Goal: Task Accomplishment & Management: Complete application form

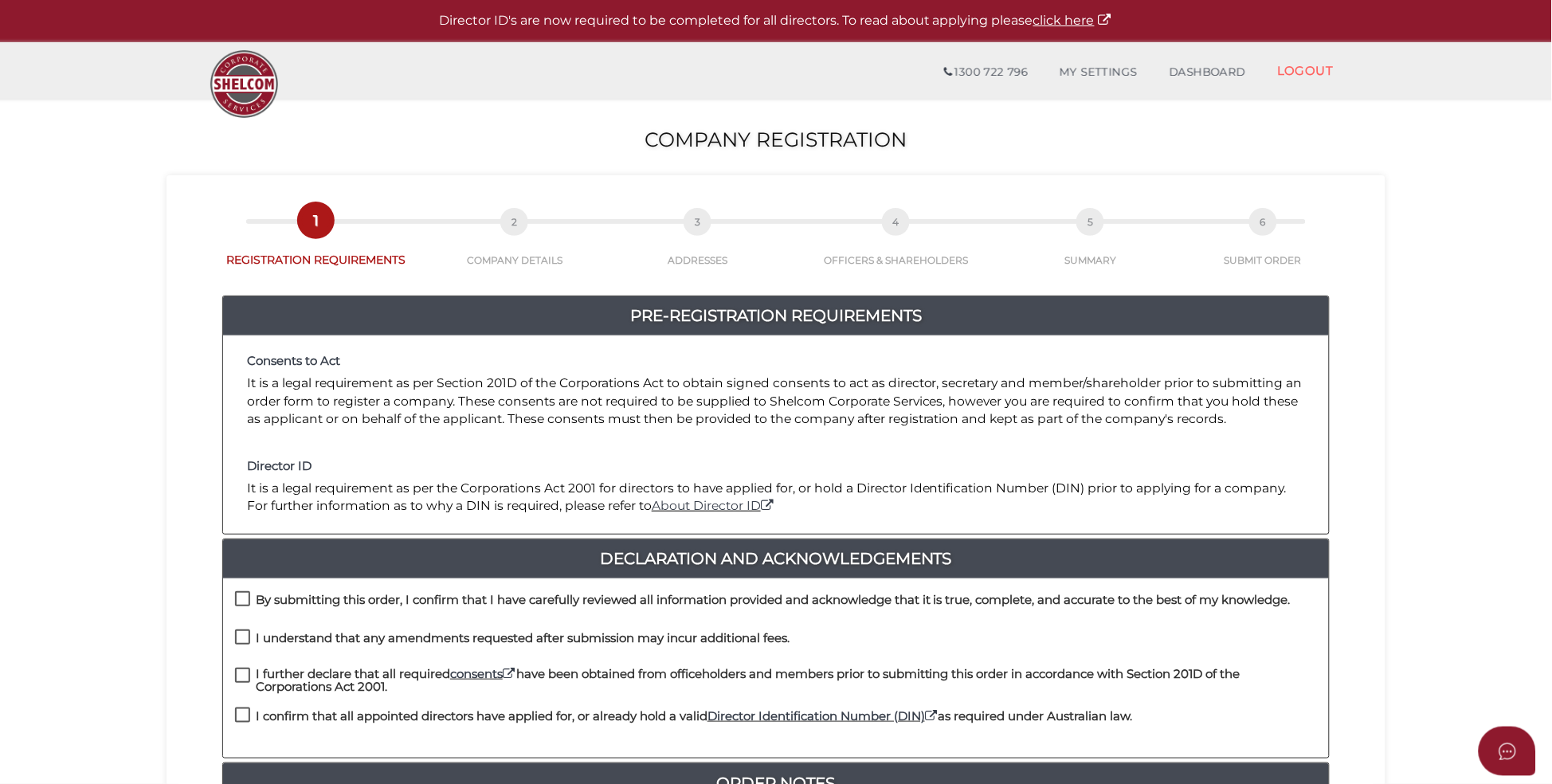
click at [234, 596] on div "By submitting this order, I confirm that I have carefully reviewed all informat…" at bounding box center [775, 609] width 1105 height 38
click at [245, 594] on label "By submitting this order, I confirm that I have carefully reviewed all informat…" at bounding box center [763, 603] width 1055 height 20
checkbox input "true"
click at [247, 636] on label "I understand that any amendments requested after submission may incur additiona…" at bounding box center [512, 642] width 554 height 20
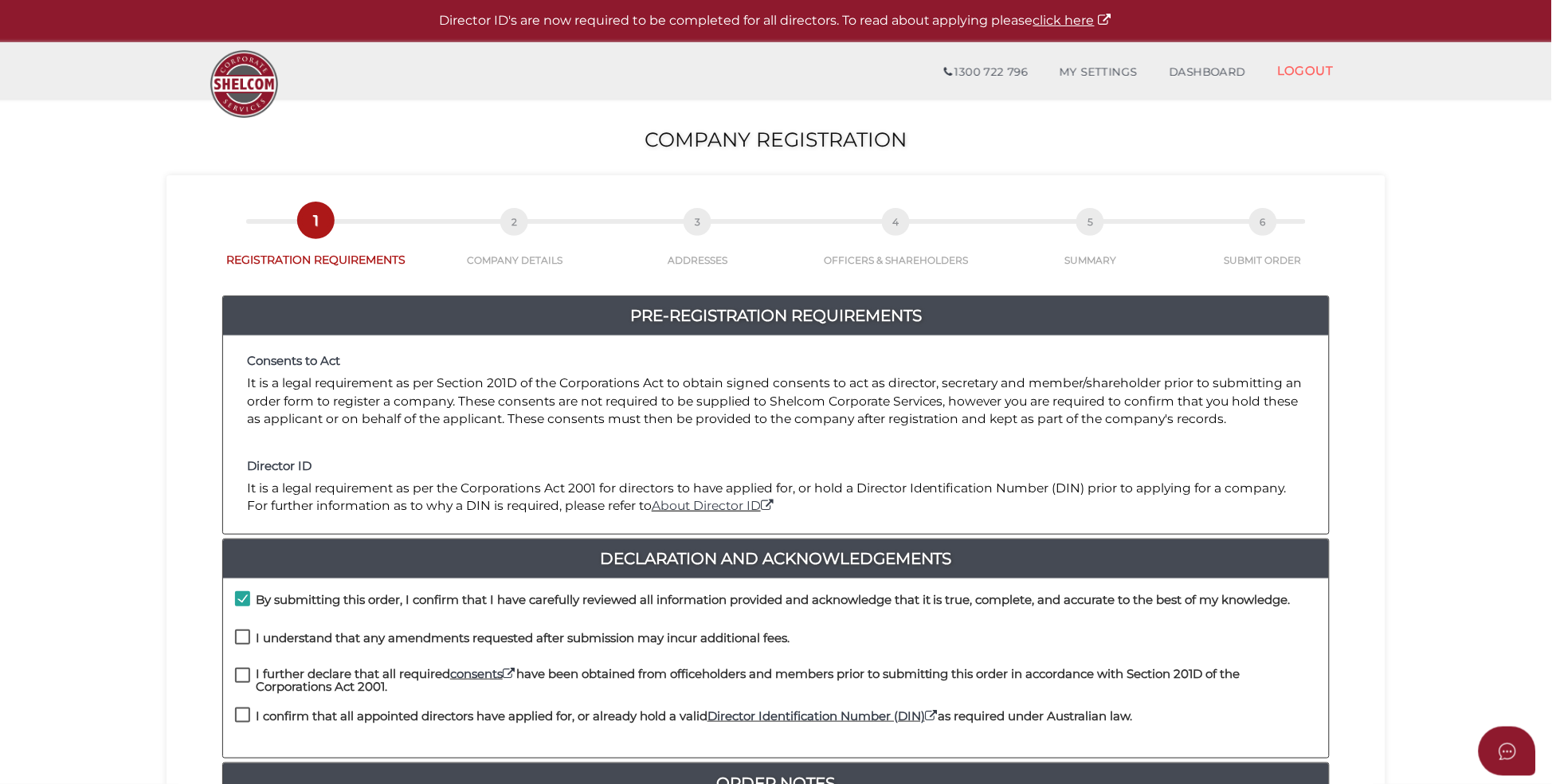
checkbox input "true"
click at [239, 674] on label "I further declare that all required consents have been obtained from officehold…" at bounding box center [776, 677] width 1081 height 20
checkbox input "true"
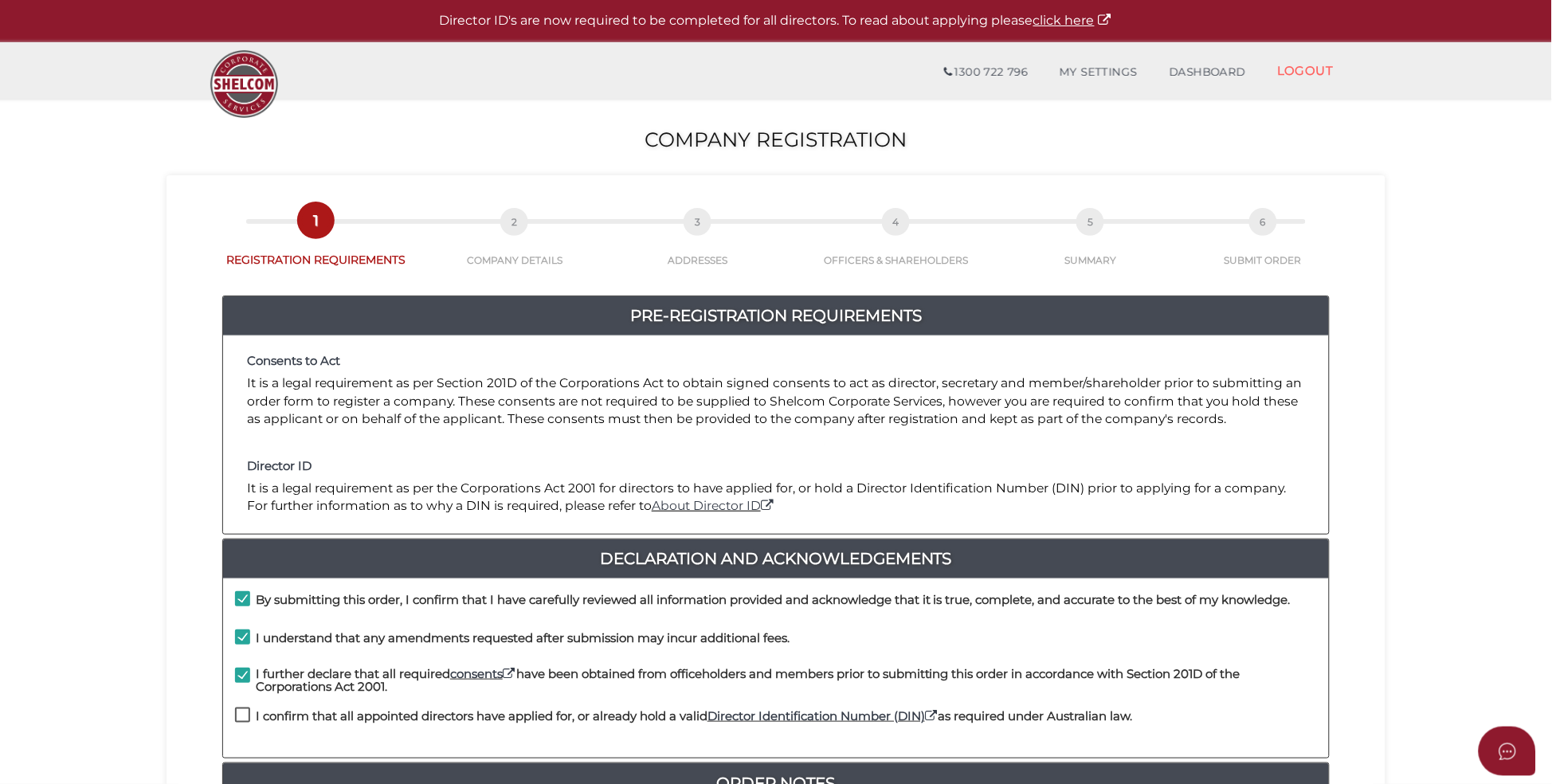
click at [241, 708] on div "I confirm that all appointed directors have applied for, or already hold a vali…" at bounding box center [684, 720] width 898 height 26
click at [242, 716] on label "I confirm that all appointed directors have applied for, or already hold a vali…" at bounding box center [684, 720] width 898 height 20
checkbox input "true"
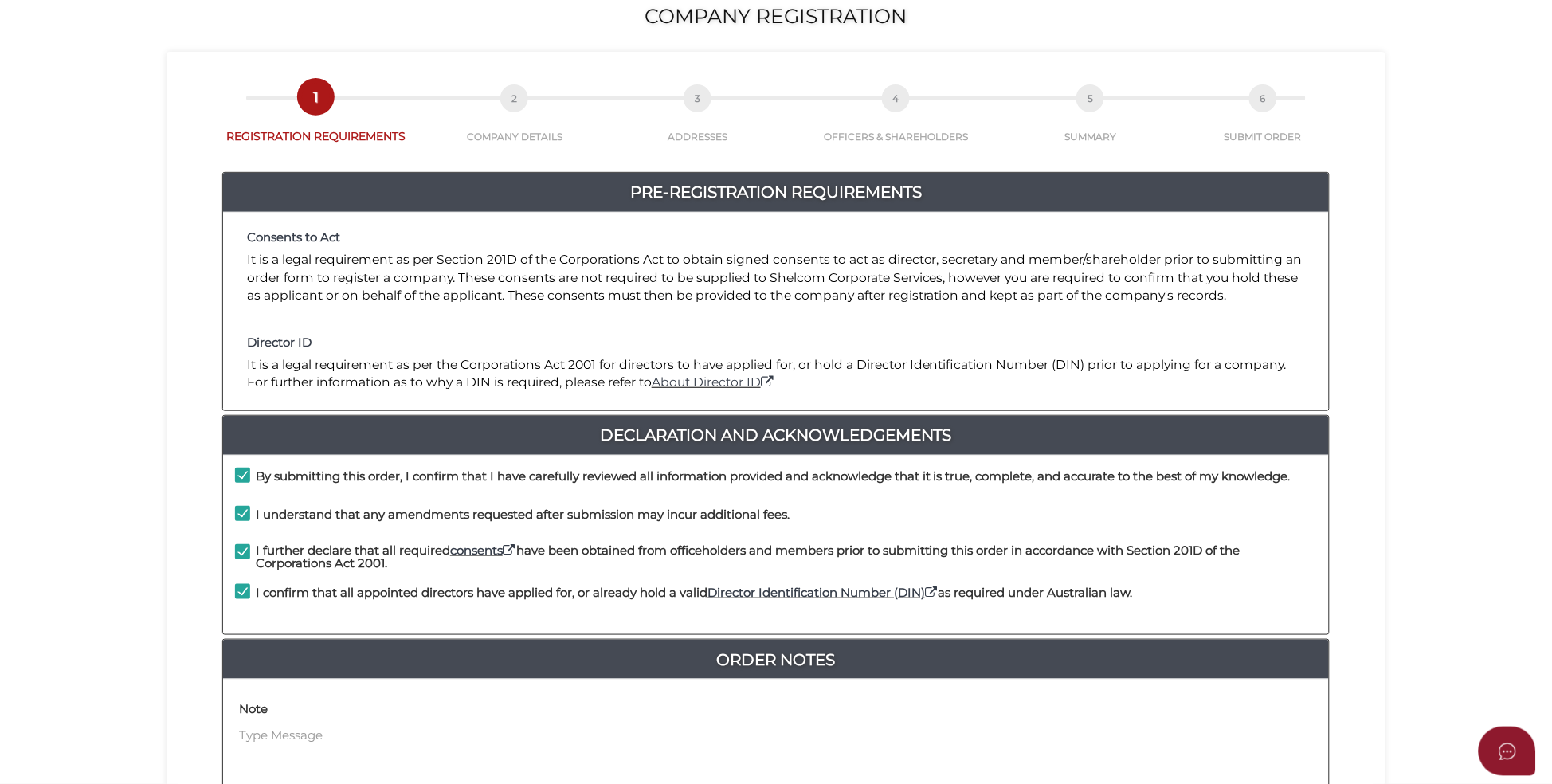
scroll to position [239, 0]
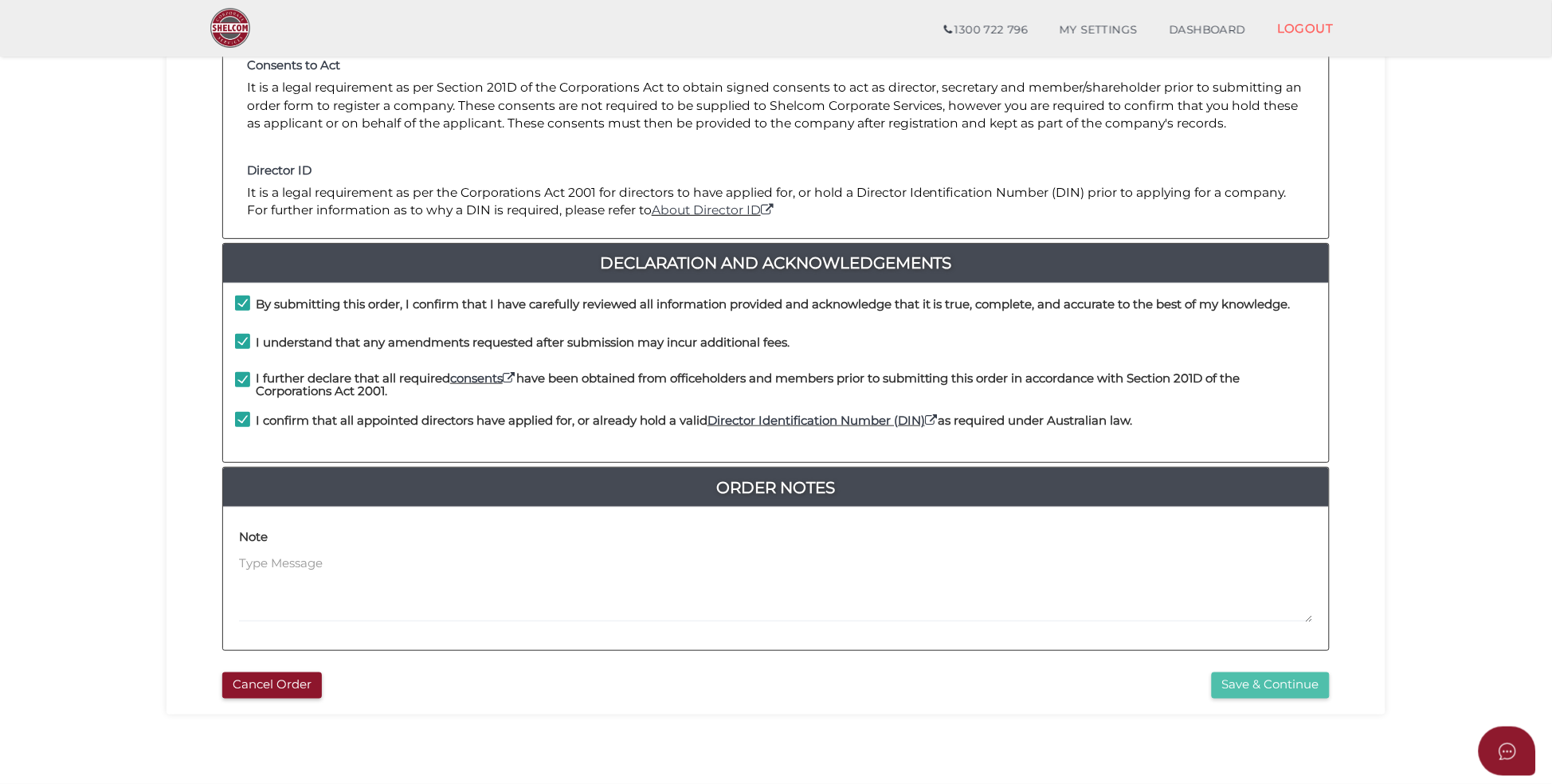
click at [1284, 686] on button "Save & Continue" at bounding box center [1271, 685] width 118 height 26
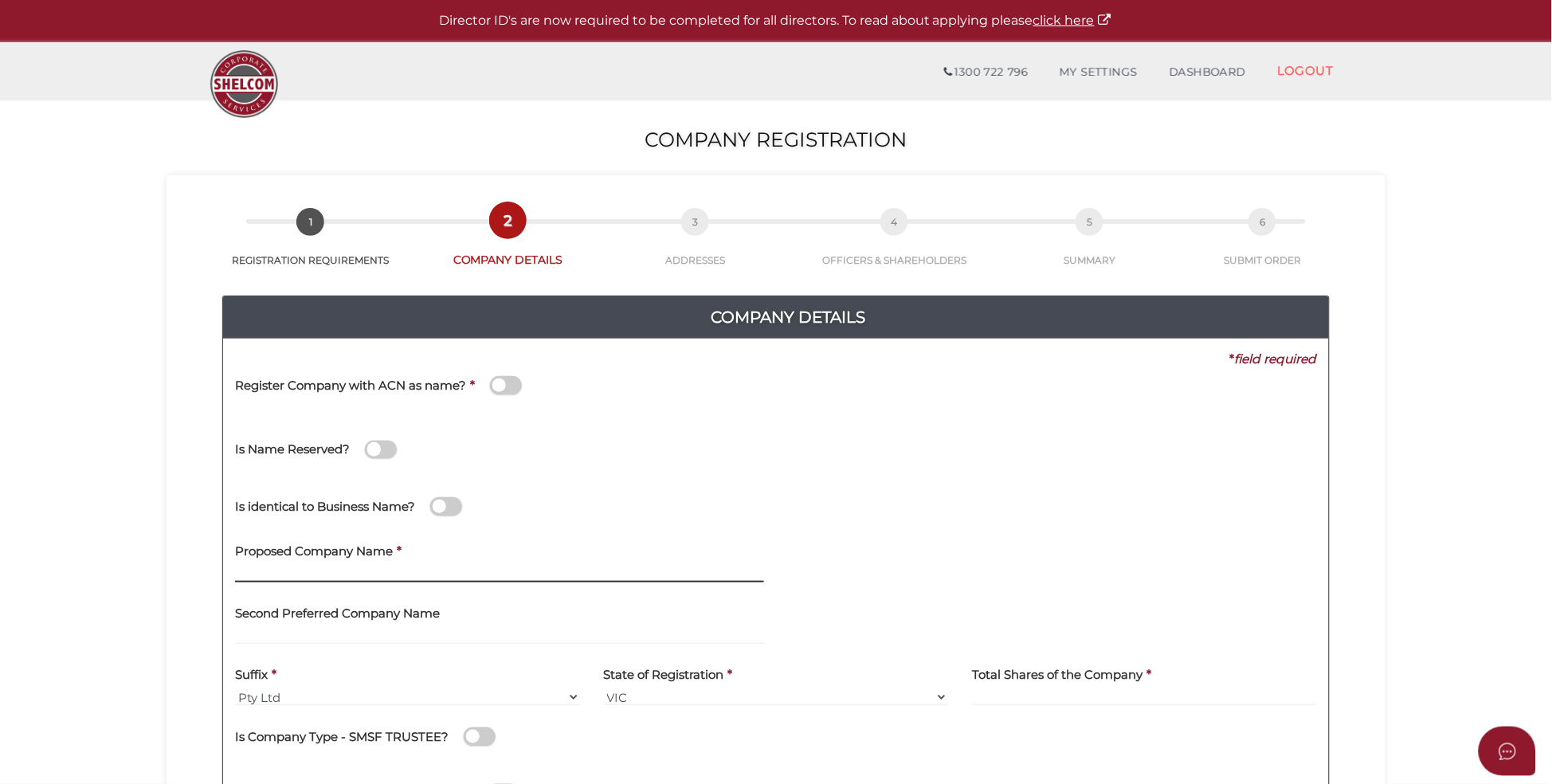
click at [385, 576] on input "text" at bounding box center [499, 574] width 529 height 18
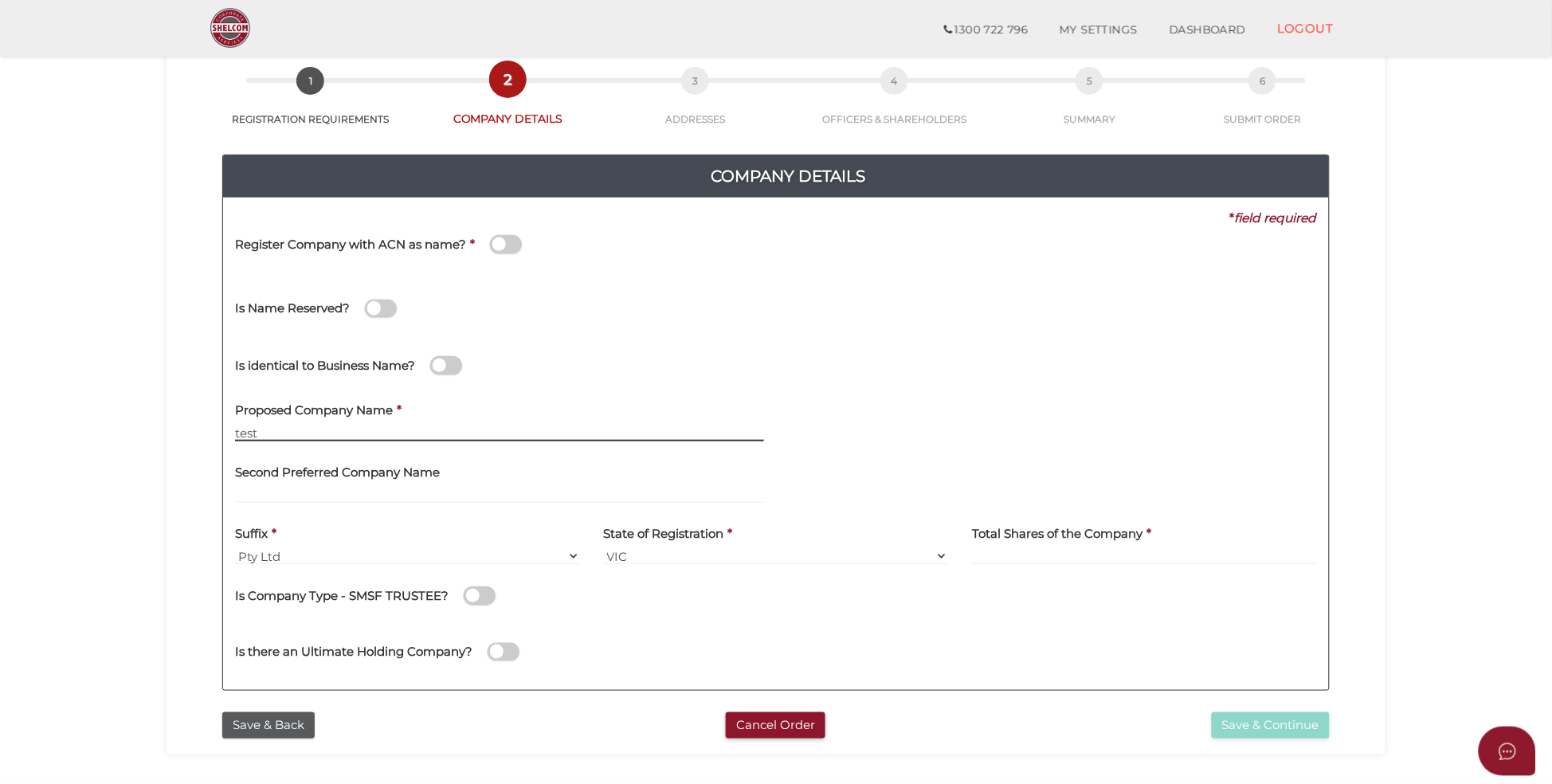
scroll to position [239, 0]
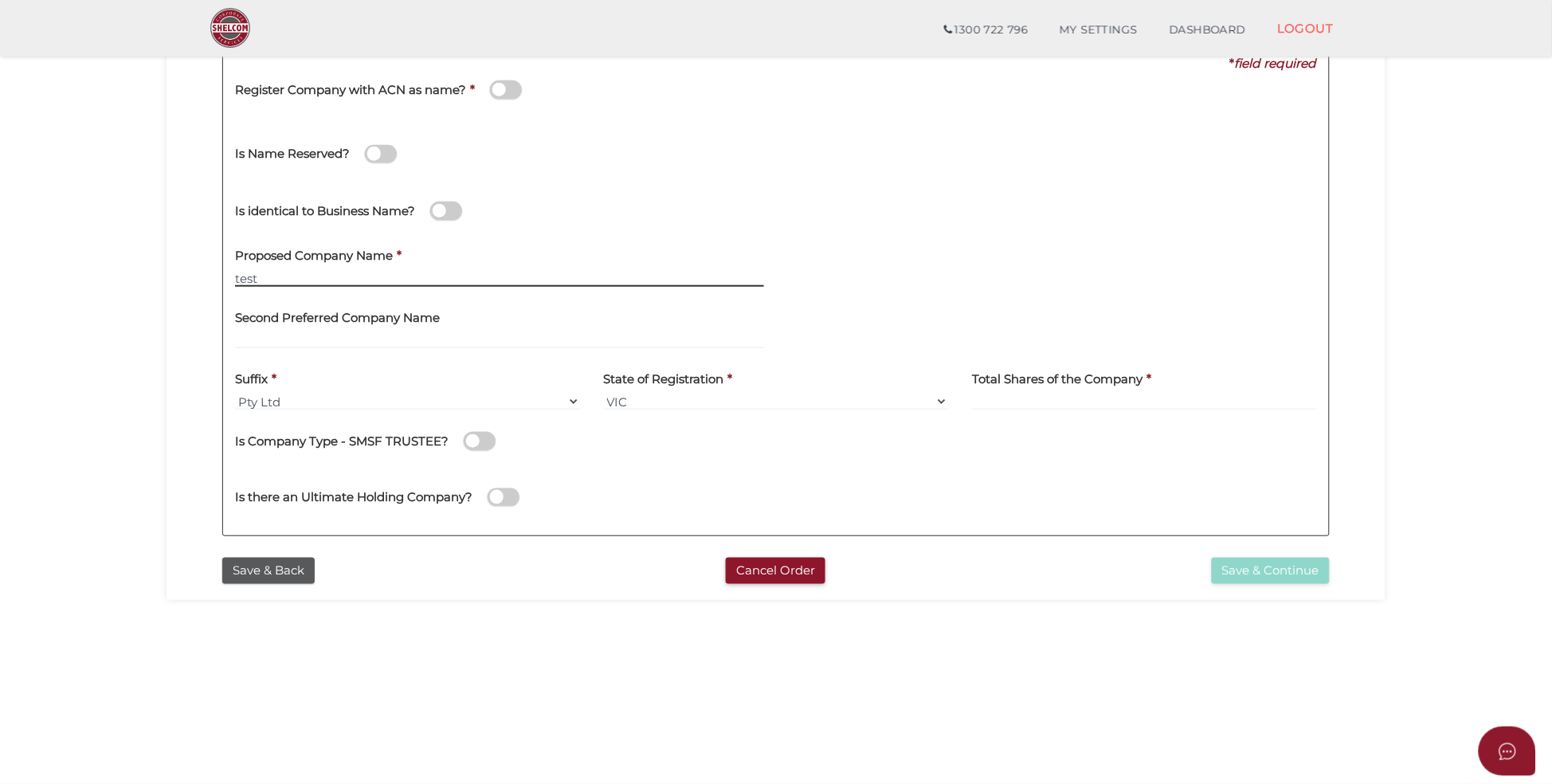
type input "test"
click at [1021, 401] on input at bounding box center [1144, 402] width 345 height 18
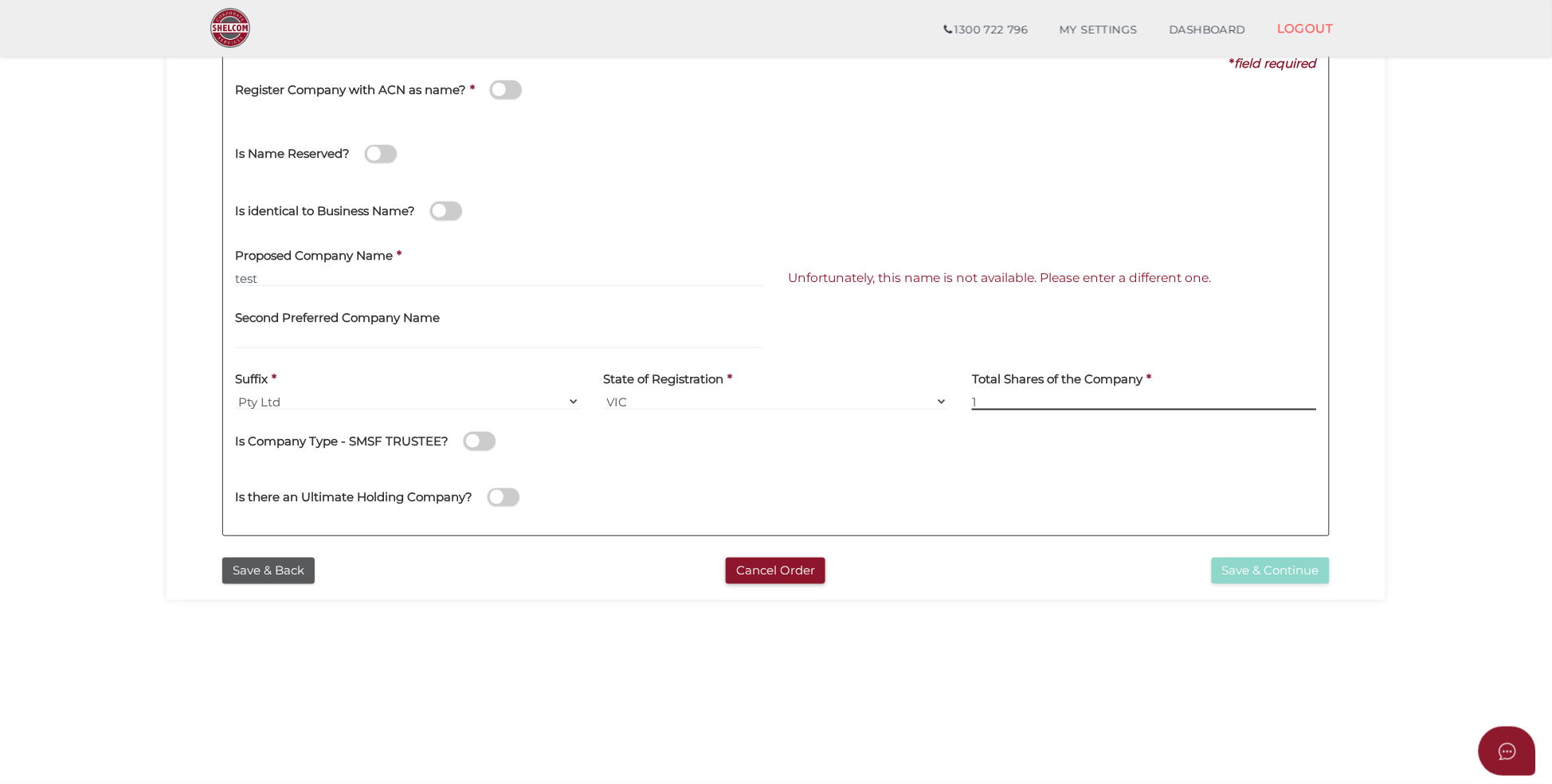
type input "1"
drag, startPoint x: 293, startPoint y: 277, endPoint x: 54, endPoint y: 281, distance: 239.0
click at [55, 281] on section "Company Registration 373df84b79dc22ccb7f7feb115e2b2f3 1 REGISTRATION REQUIREMEN…" at bounding box center [776, 298] width 1552 height 990
click at [287, 268] on label "Proposed Company Name" at bounding box center [314, 253] width 158 height 32
click at [282, 274] on input "test" at bounding box center [499, 278] width 529 height 18
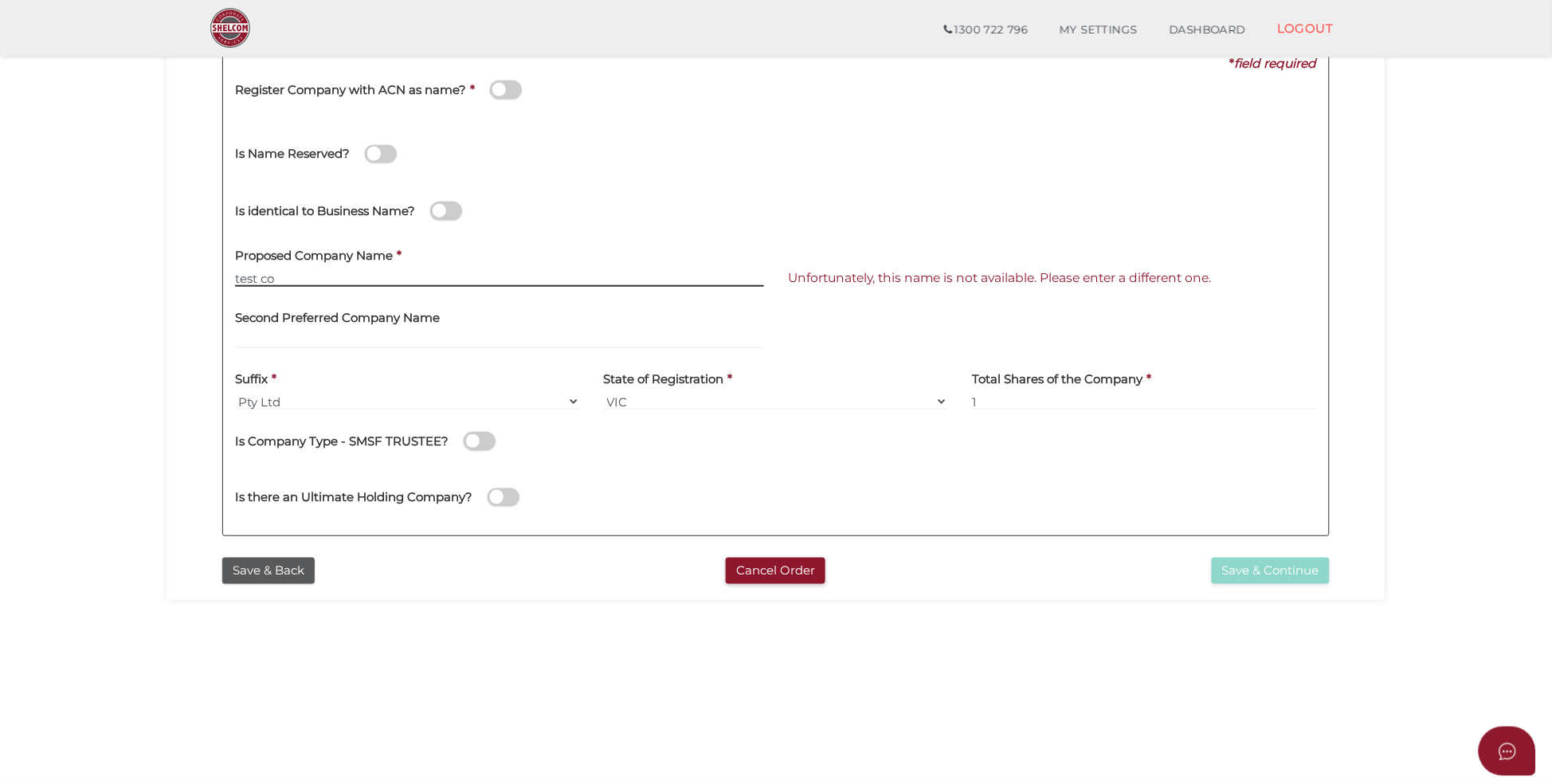
type input "test co"
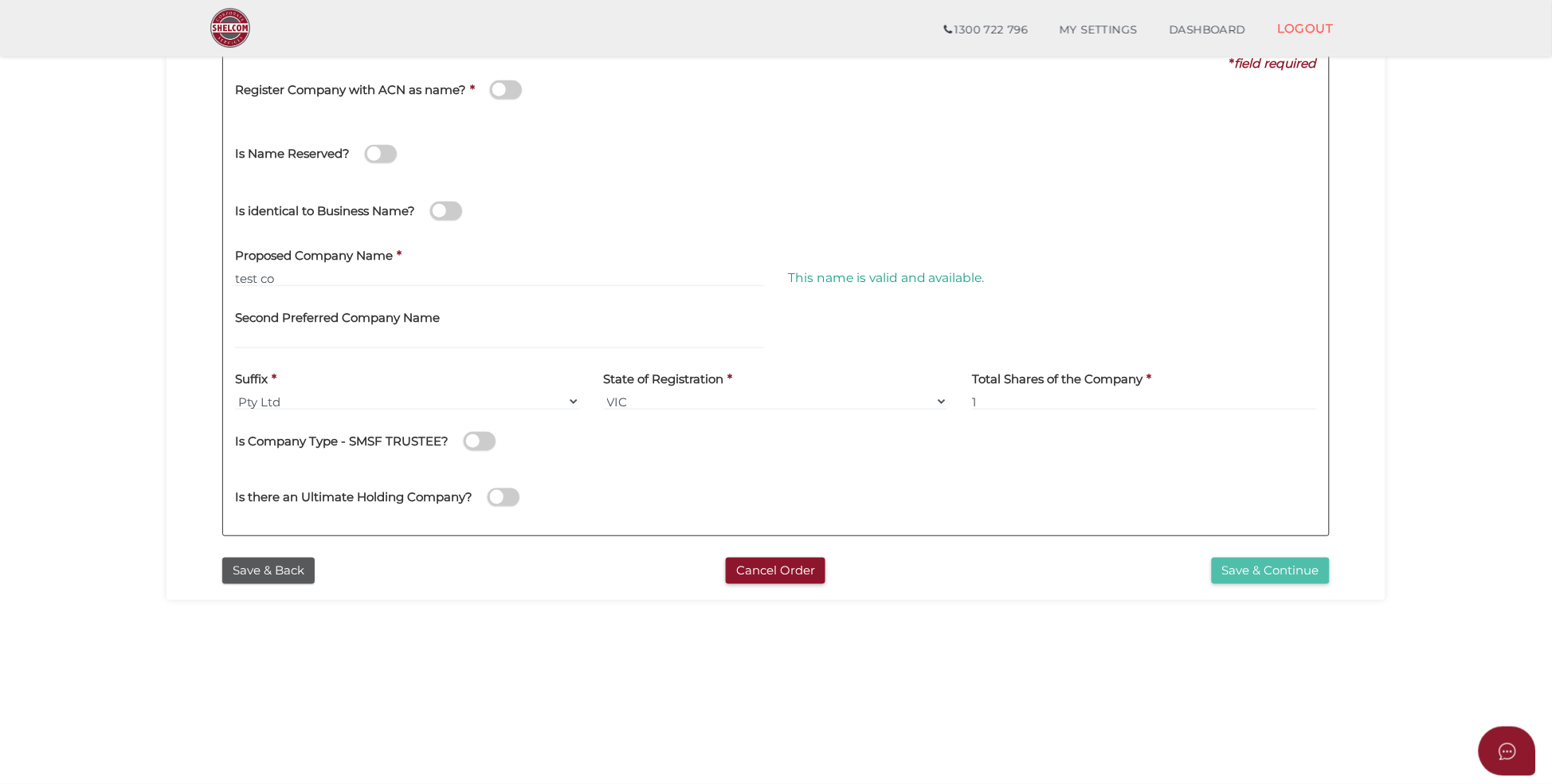
click at [1249, 569] on button "Save & Continue" at bounding box center [1271, 570] width 118 height 26
